Goal: Information Seeking & Learning: Learn about a topic

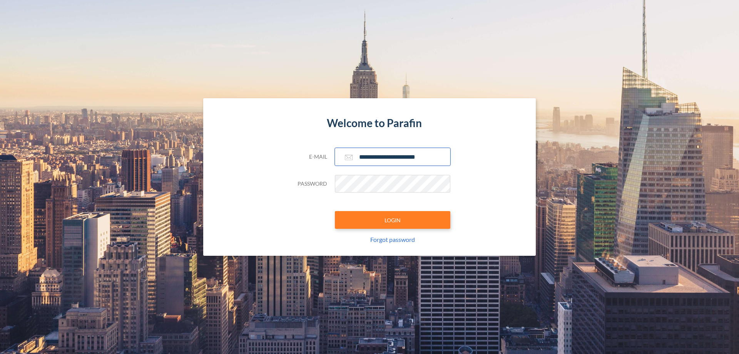
type input "**********"
click at [393, 220] on button "LOGIN" at bounding box center [392, 220] width 115 height 18
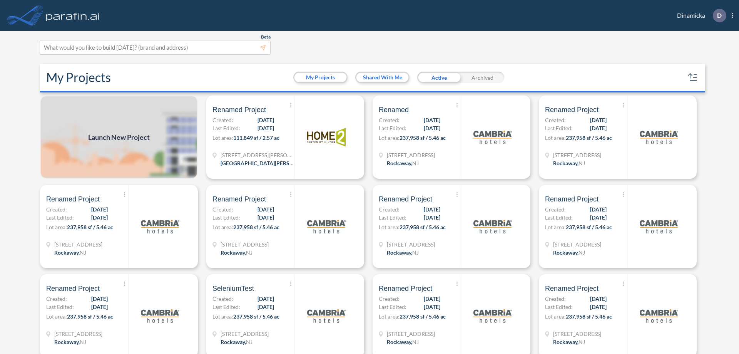
scroll to position [2, 0]
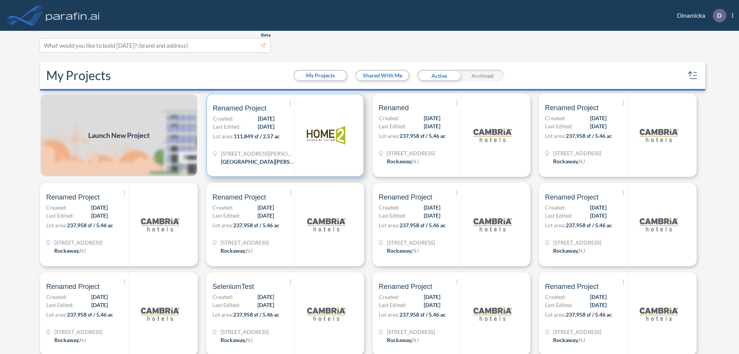
click at [284, 135] on p "Lot area: 111,849 sf / 2.57 ac" at bounding box center [254, 137] width 82 height 11
